Goal: Information Seeking & Learning: Learn about a topic

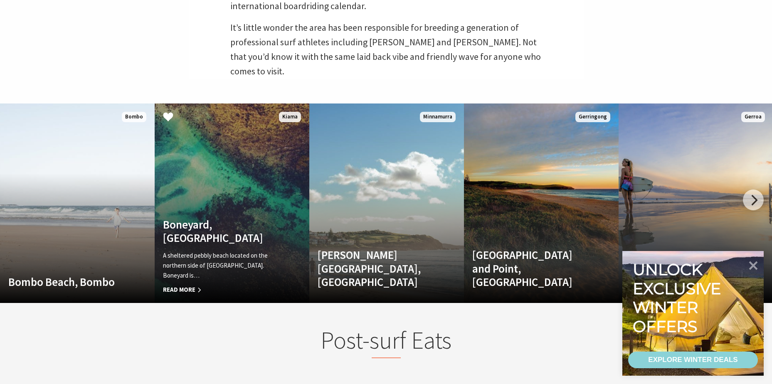
scroll to position [332, 0]
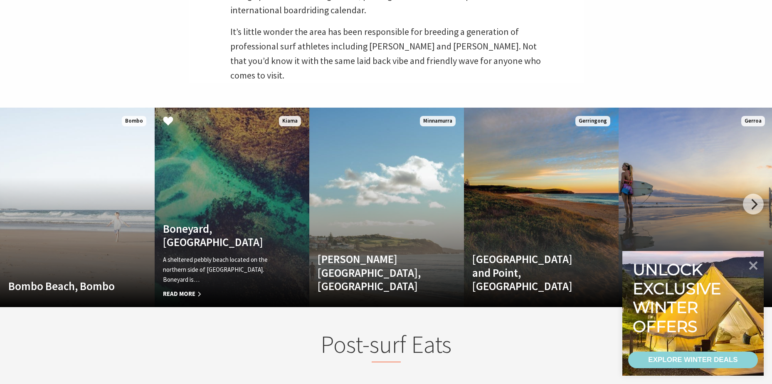
click at [202, 244] on h4 "Boneyard, [GEOGRAPHIC_DATA]" at bounding box center [220, 235] width 115 height 27
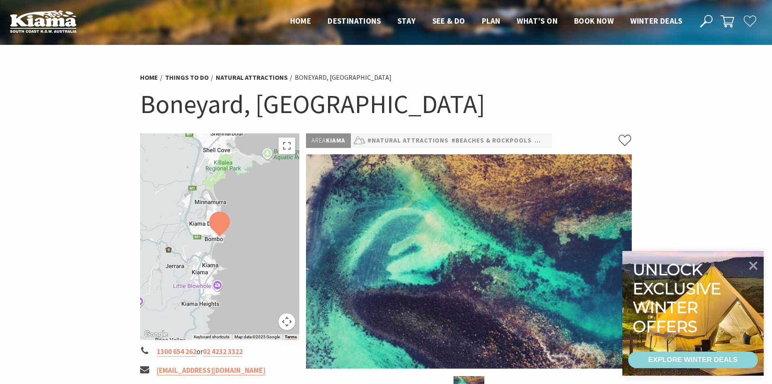
click at [243, 236] on div at bounding box center [220, 236] width 160 height 206
click at [232, 247] on div at bounding box center [220, 236] width 160 height 206
click at [286, 317] on button "Map camera controls" at bounding box center [286, 321] width 17 height 17
click at [262, 279] on button "Zoom in" at bounding box center [266, 280] width 17 height 17
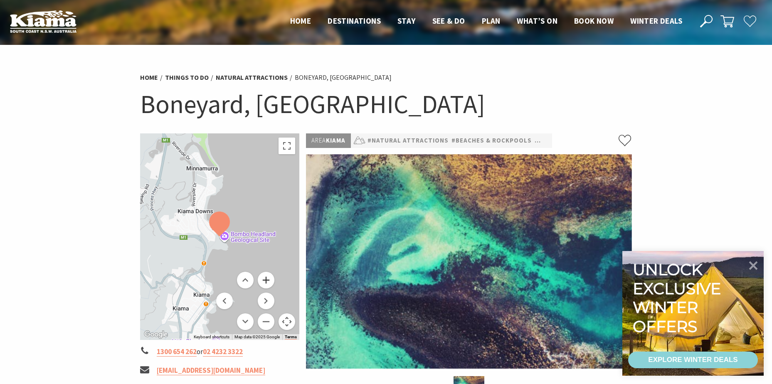
click at [261, 279] on button "Zoom in" at bounding box center [266, 280] width 17 height 17
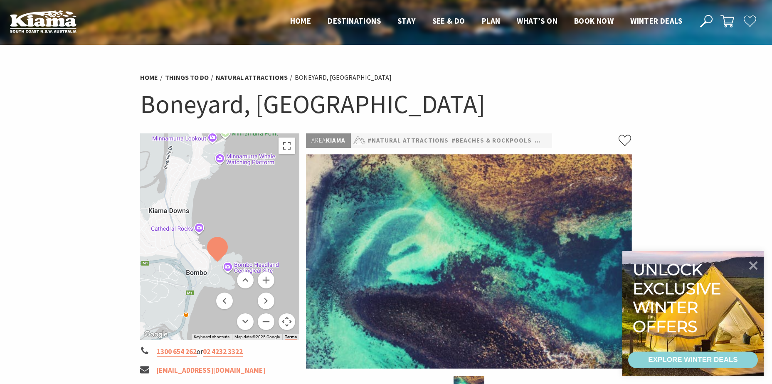
drag, startPoint x: 252, startPoint y: 239, endPoint x: 250, endPoint y: 268, distance: 28.7
click at [250, 268] on div at bounding box center [220, 236] width 160 height 206
click at [264, 281] on button "Zoom in" at bounding box center [266, 280] width 17 height 17
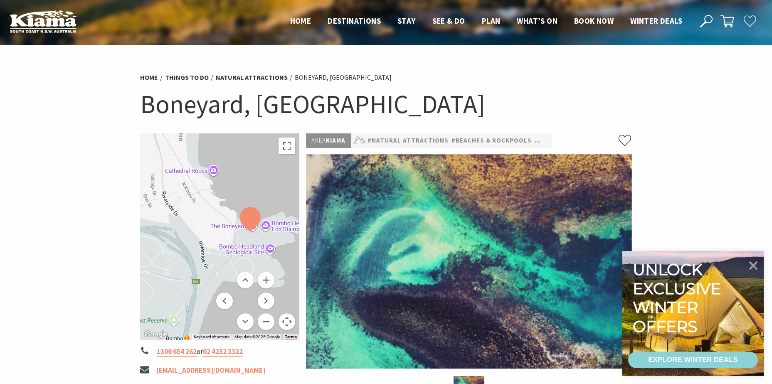
drag, startPoint x: 251, startPoint y: 223, endPoint x: 288, endPoint y: 168, distance: 66.5
click at [288, 168] on div at bounding box center [220, 236] width 160 height 206
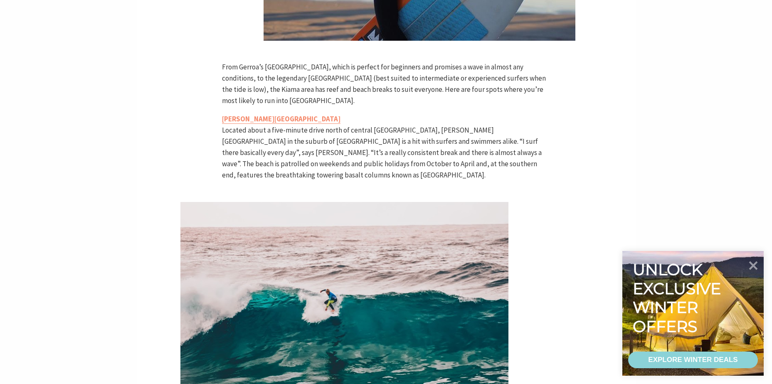
scroll to position [1101, 0]
